Goal: Transaction & Acquisition: Purchase product/service

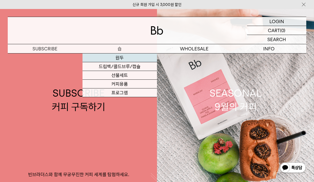
click at [115, 57] on link "원두" at bounding box center [119, 58] width 75 height 9
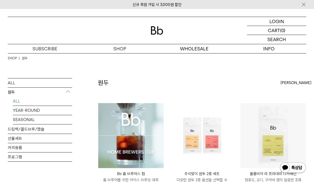
click at [128, 135] on img at bounding box center [130, 135] width 65 height 65
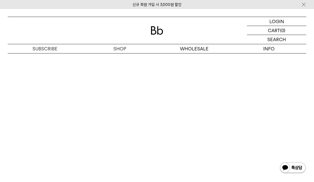
scroll to position [2489, 0]
